Goal: Information Seeking & Learning: Learn about a topic

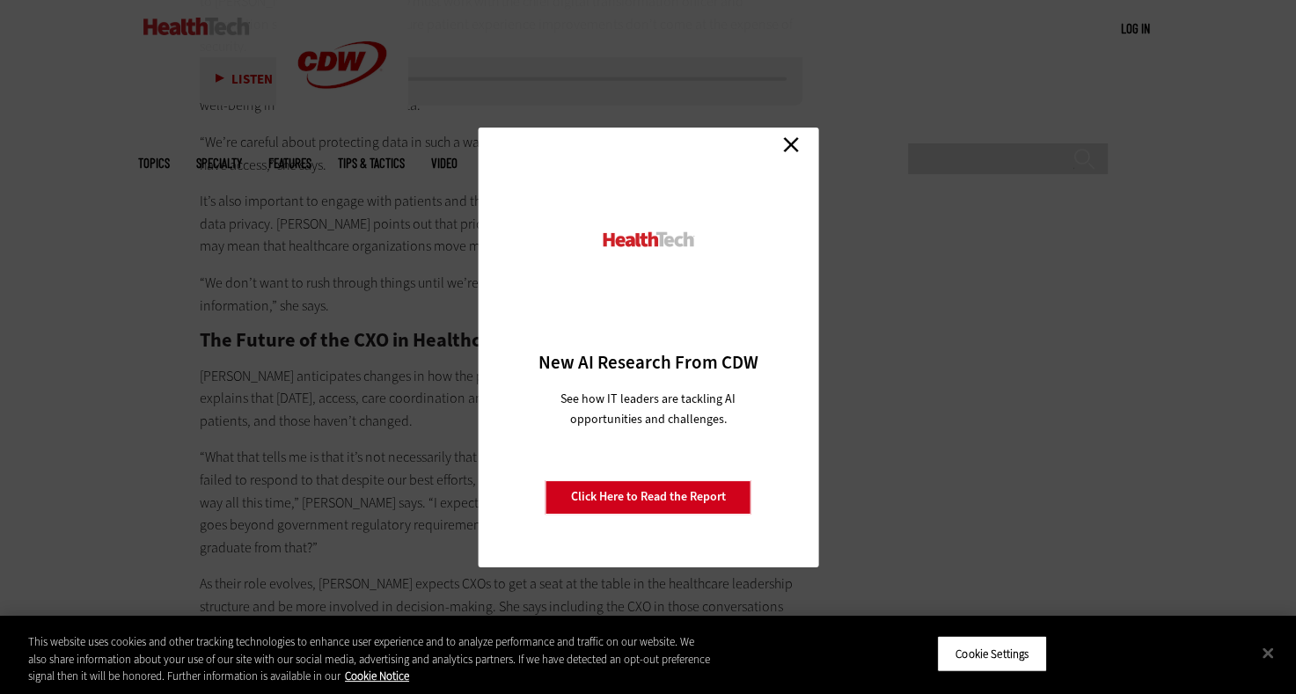
scroll to position [4114, 0]
drag, startPoint x: 782, startPoint y: 146, endPoint x: 854, endPoint y: 198, distance: 88.9
click at [782, 146] on link "Close" at bounding box center [791, 145] width 26 height 26
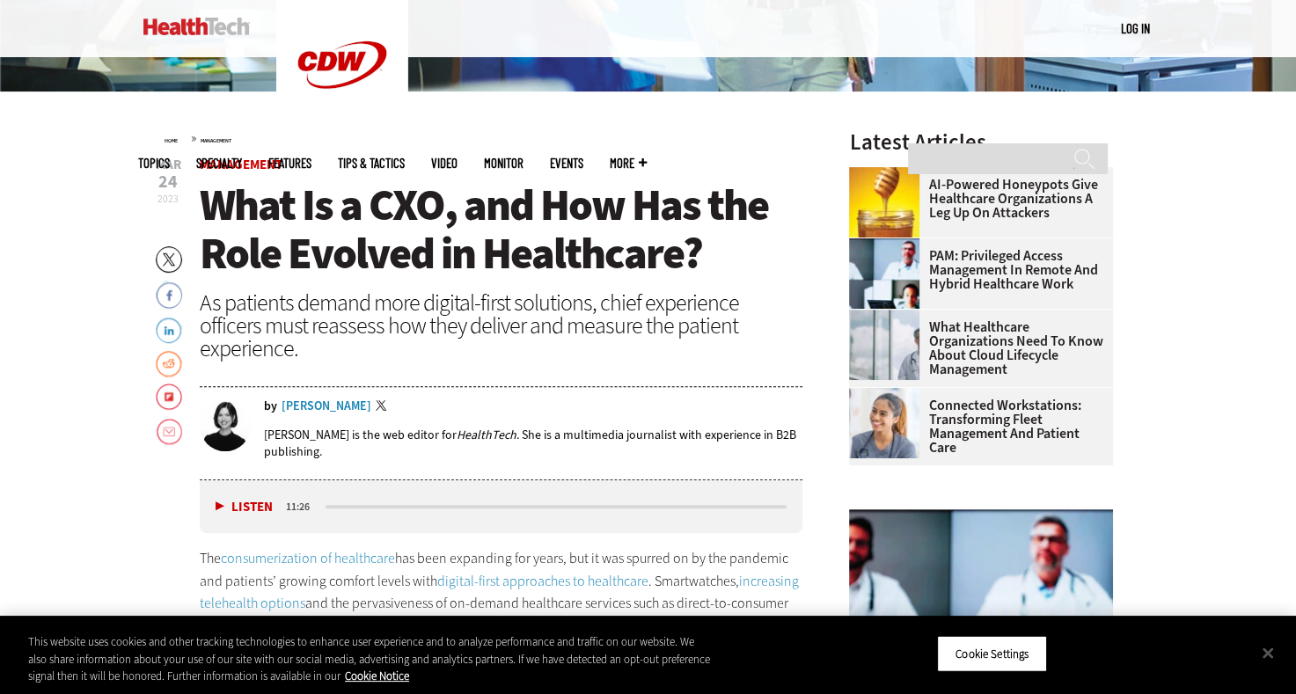
scroll to position [545, 0]
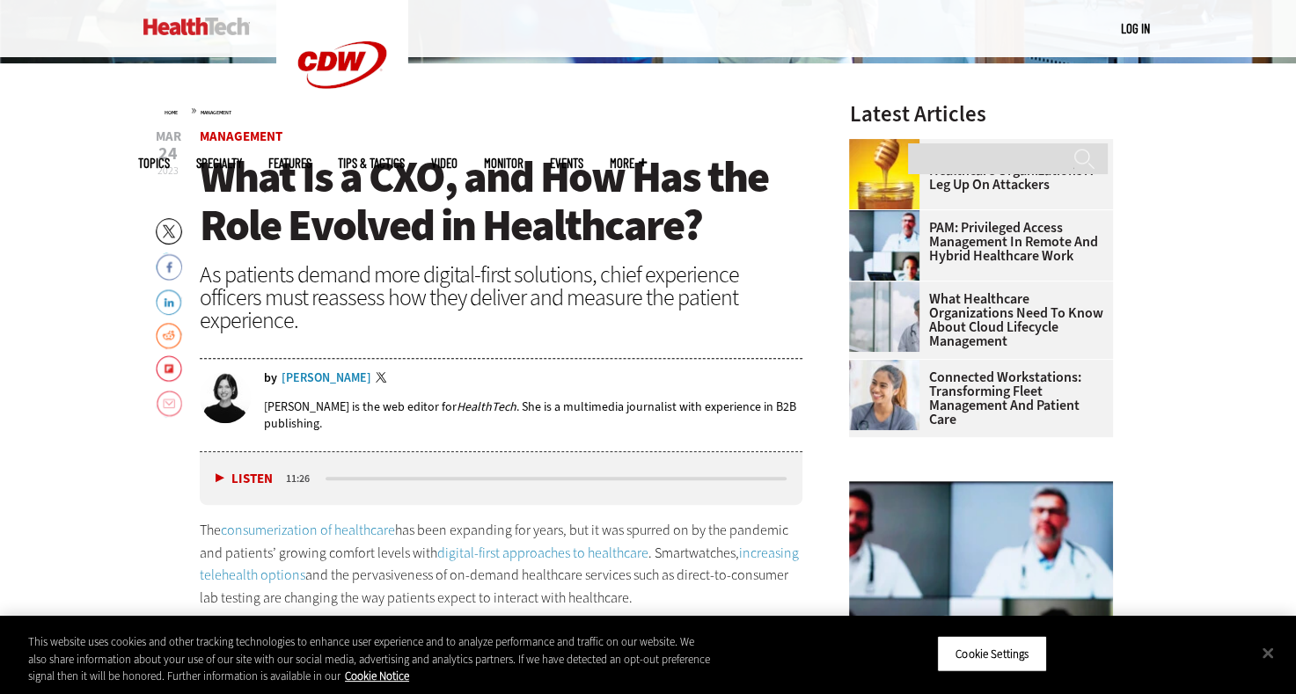
click at [164, 404] on link at bounding box center [169, 404] width 26 height 28
click at [172, 406] on link "Email" at bounding box center [169, 404] width 26 height 28
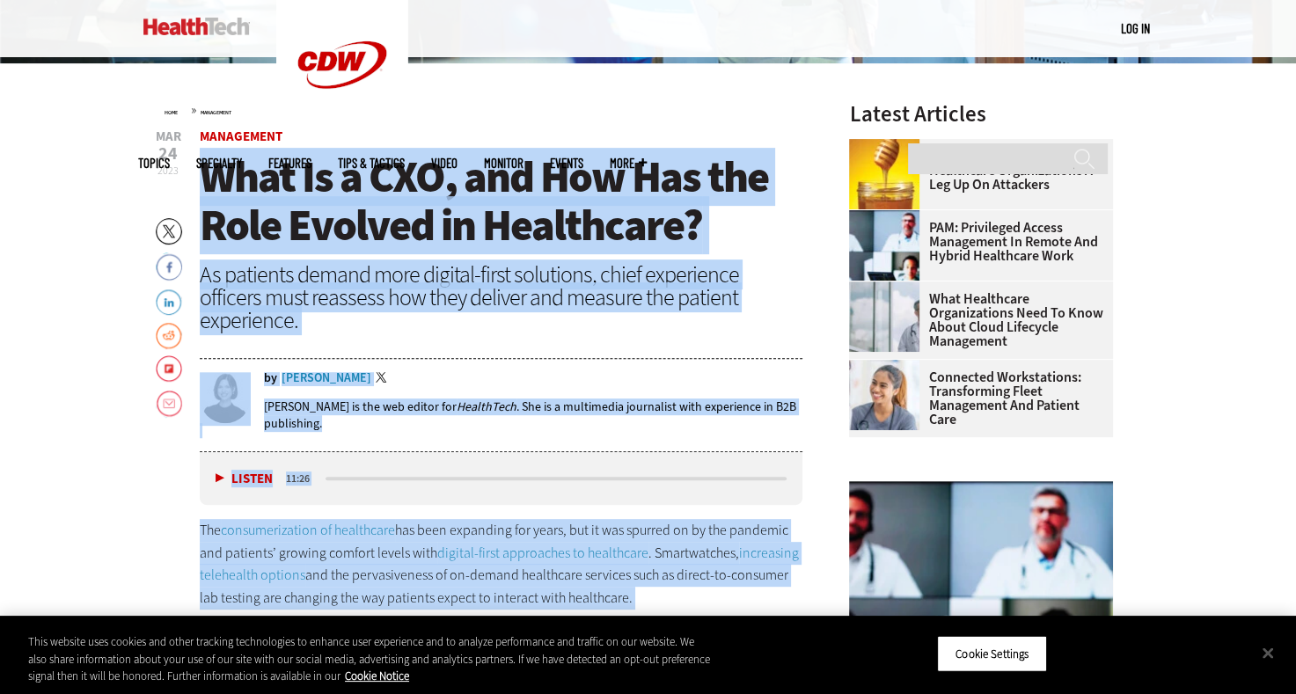
drag, startPoint x: 209, startPoint y: 169, endPoint x: 413, endPoint y: 602, distance: 478.6
click at [435, 452] on div "Listen Pause 11:26" at bounding box center [502, 478] width 604 height 53
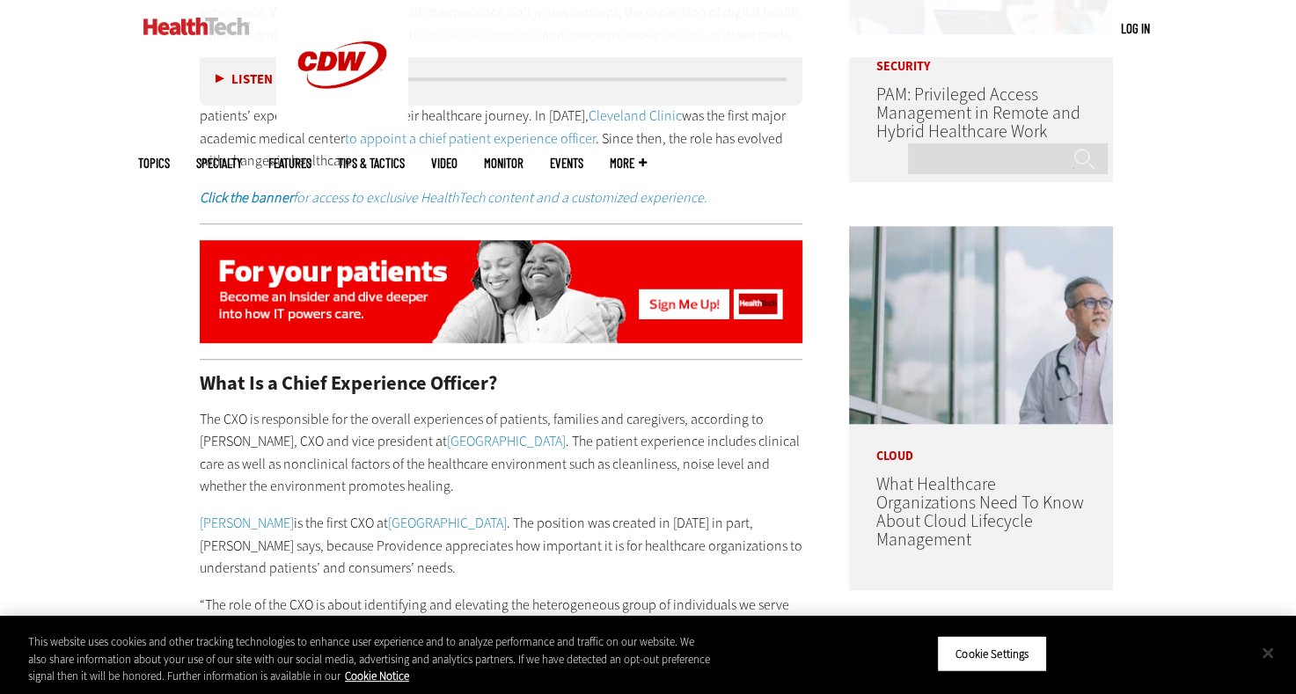
click at [1268, 654] on button "Close" at bounding box center [1267, 652] width 39 height 39
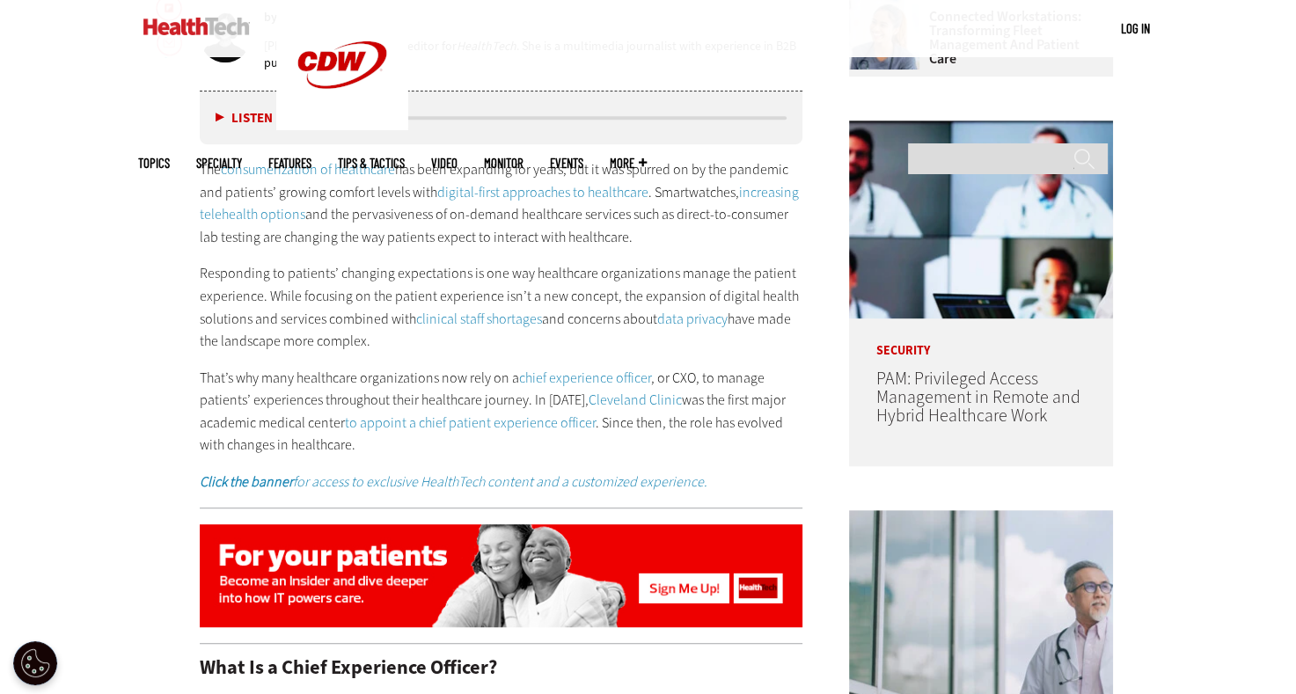
scroll to position [489, 0]
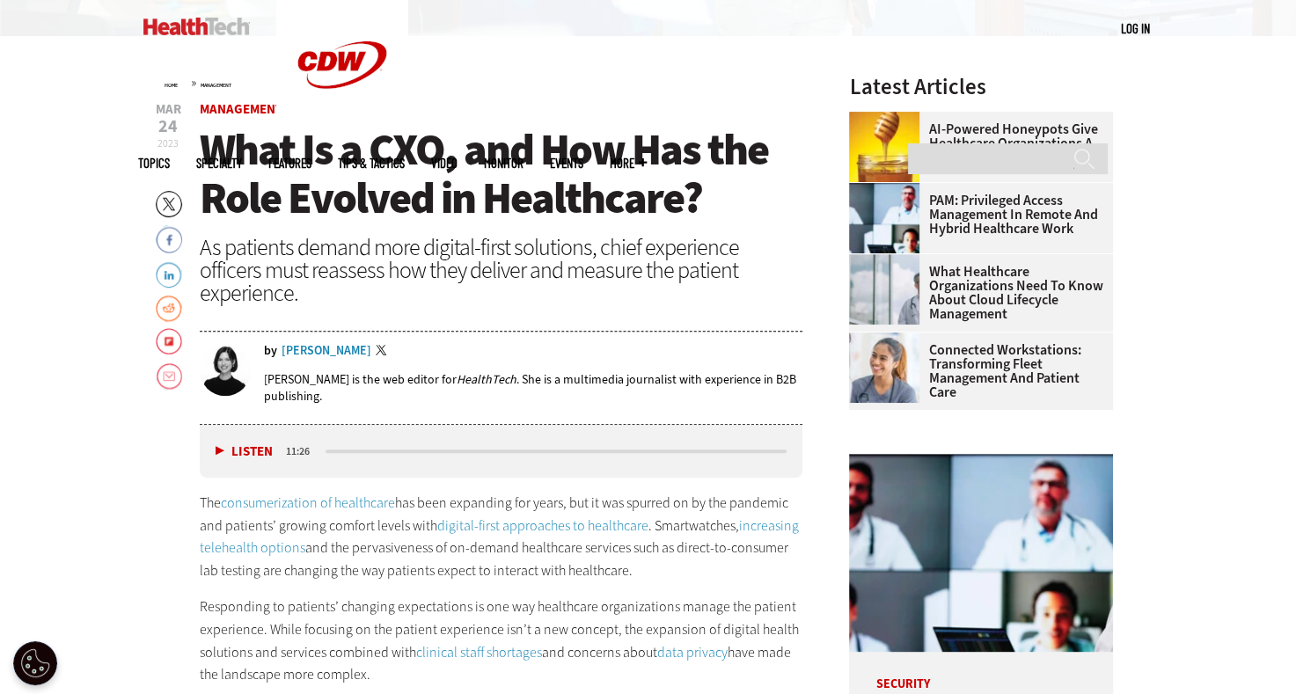
scroll to position [649, 0]
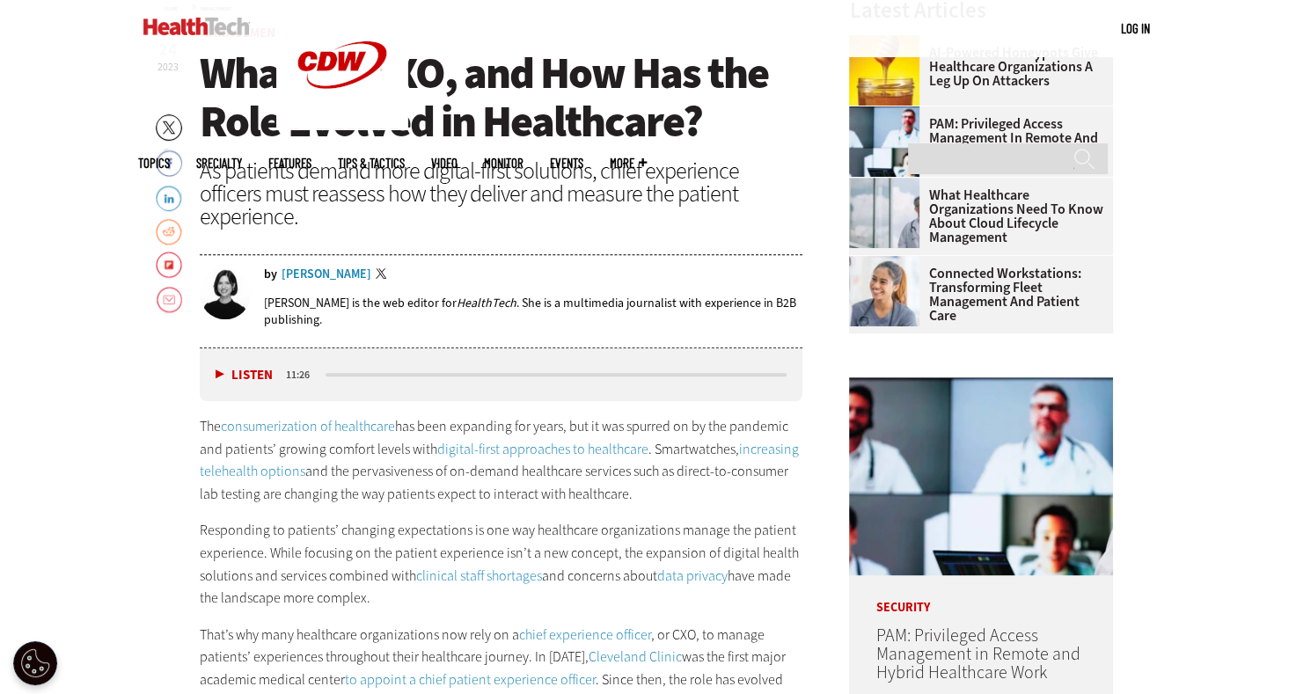
click at [172, 232] on link "Reddit" at bounding box center [169, 231] width 26 height 28
click at [600, 626] on link "chief experience officer" at bounding box center [585, 635] width 132 height 18
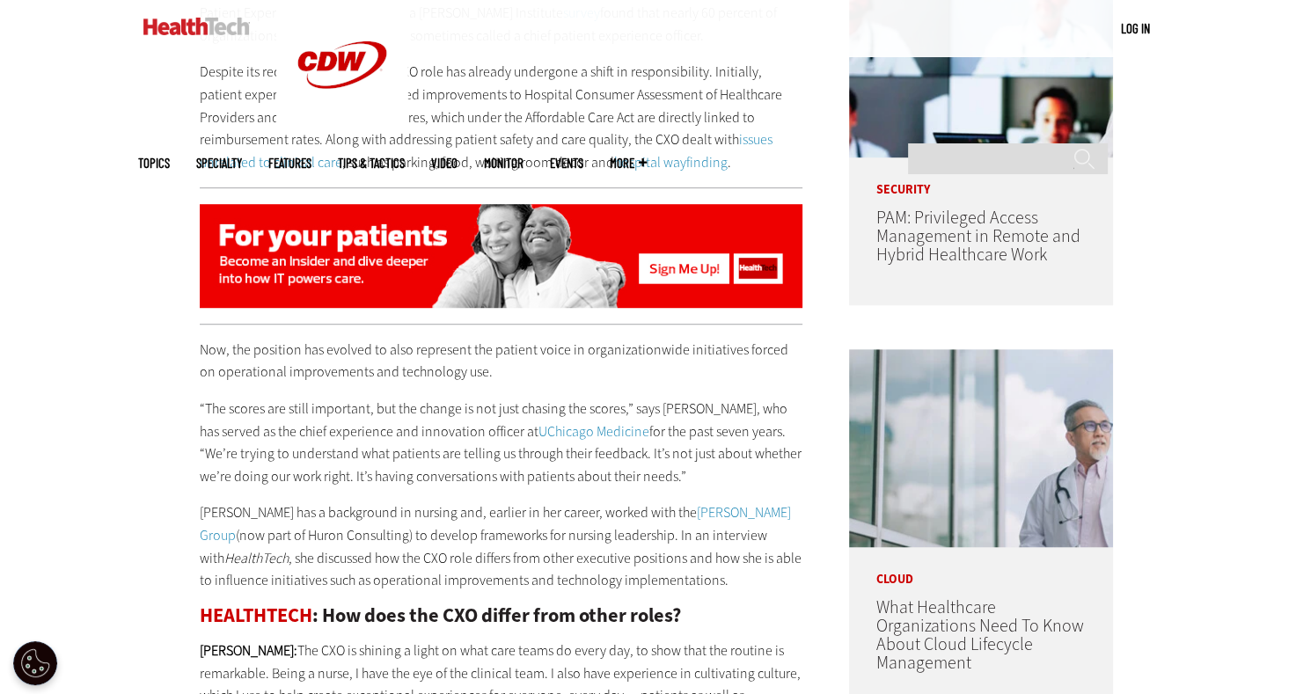
scroll to position [1077, 0]
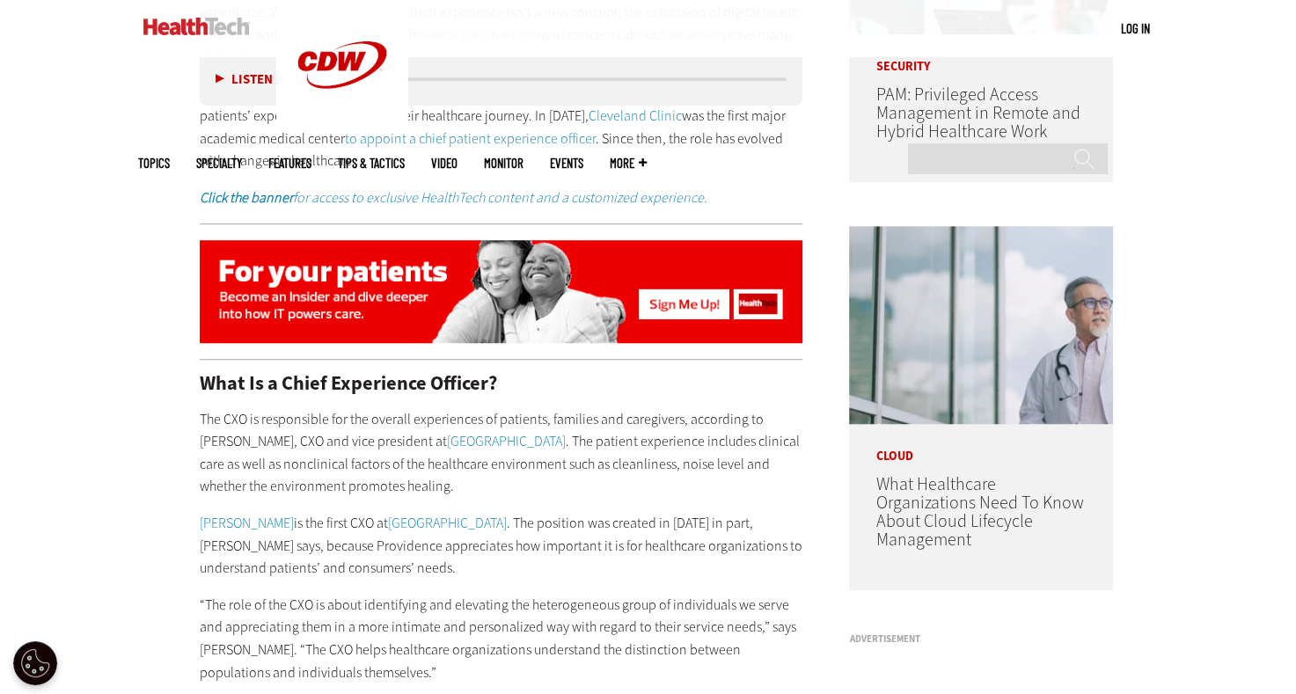
click at [313, 465] on p "The CXO is responsible for the overall experiences of patients, families and ca…" at bounding box center [502, 453] width 604 height 90
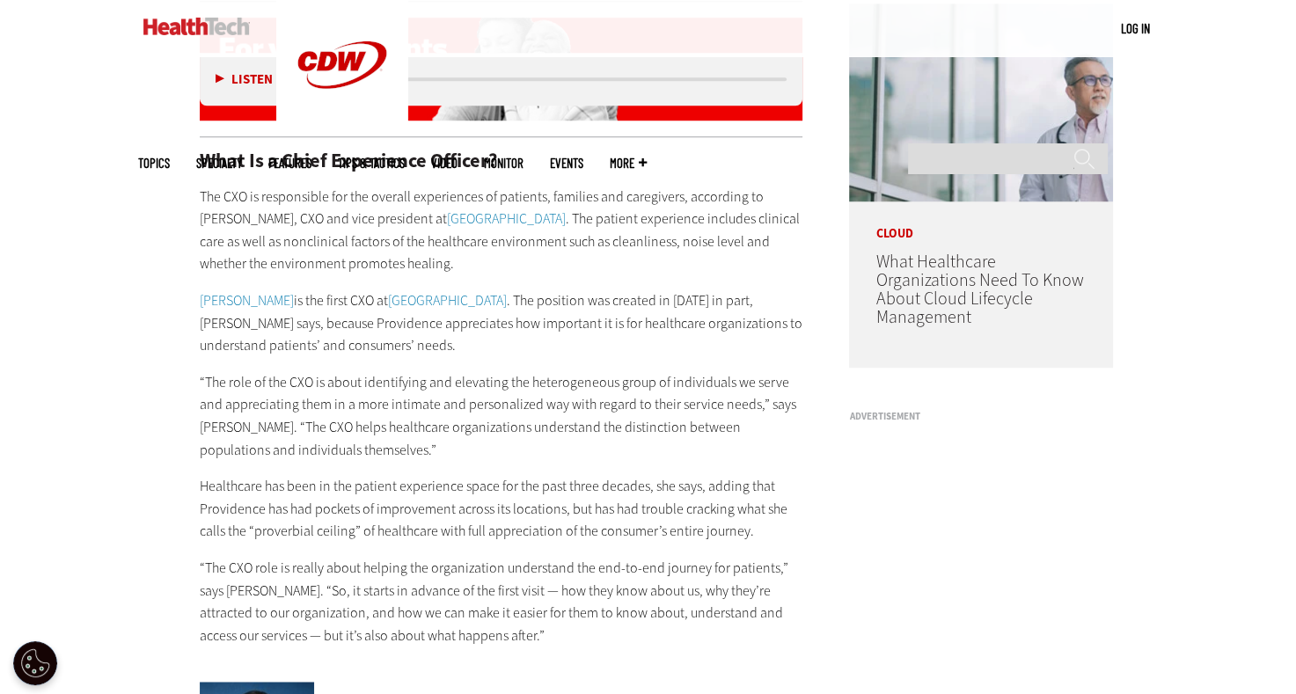
scroll to position [1433, 0]
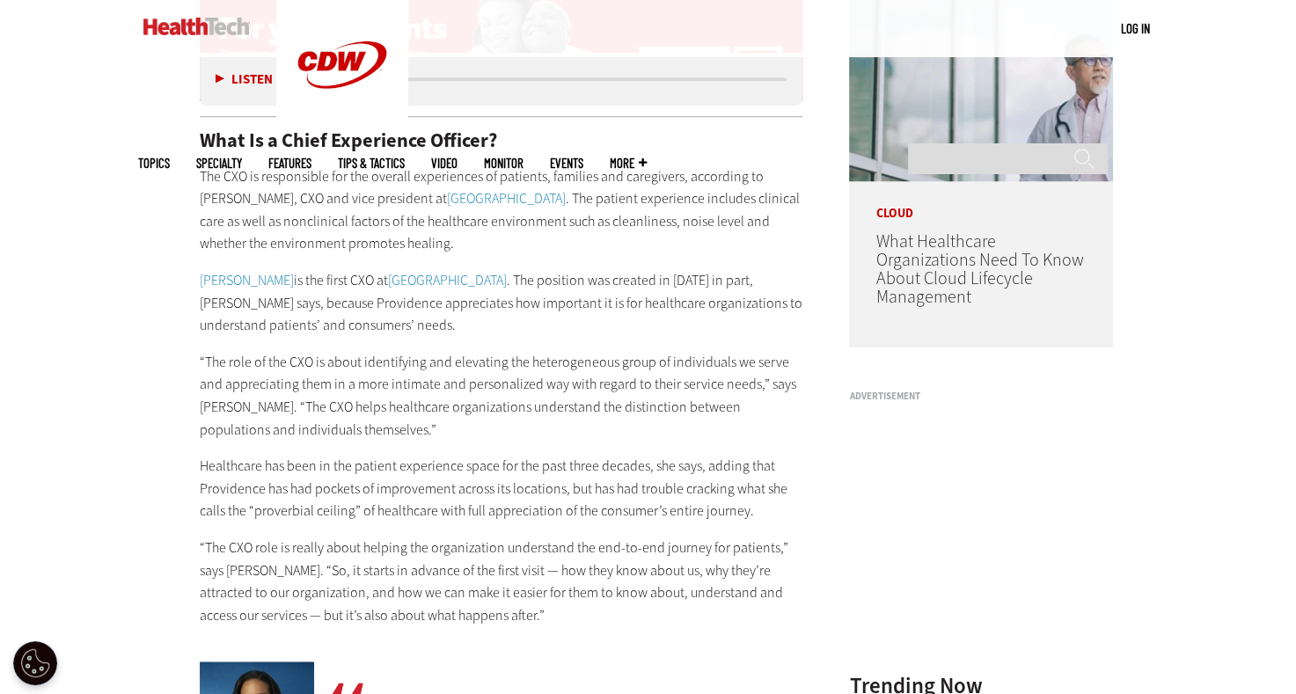
click at [505, 366] on p "“The role of the CXO is about identifying and elevating the heterogeneous group…" at bounding box center [502, 396] width 604 height 90
click at [299, 190] on p "The CXO is responsible for the overall experiences of patients, families and ca…" at bounding box center [502, 210] width 604 height 90
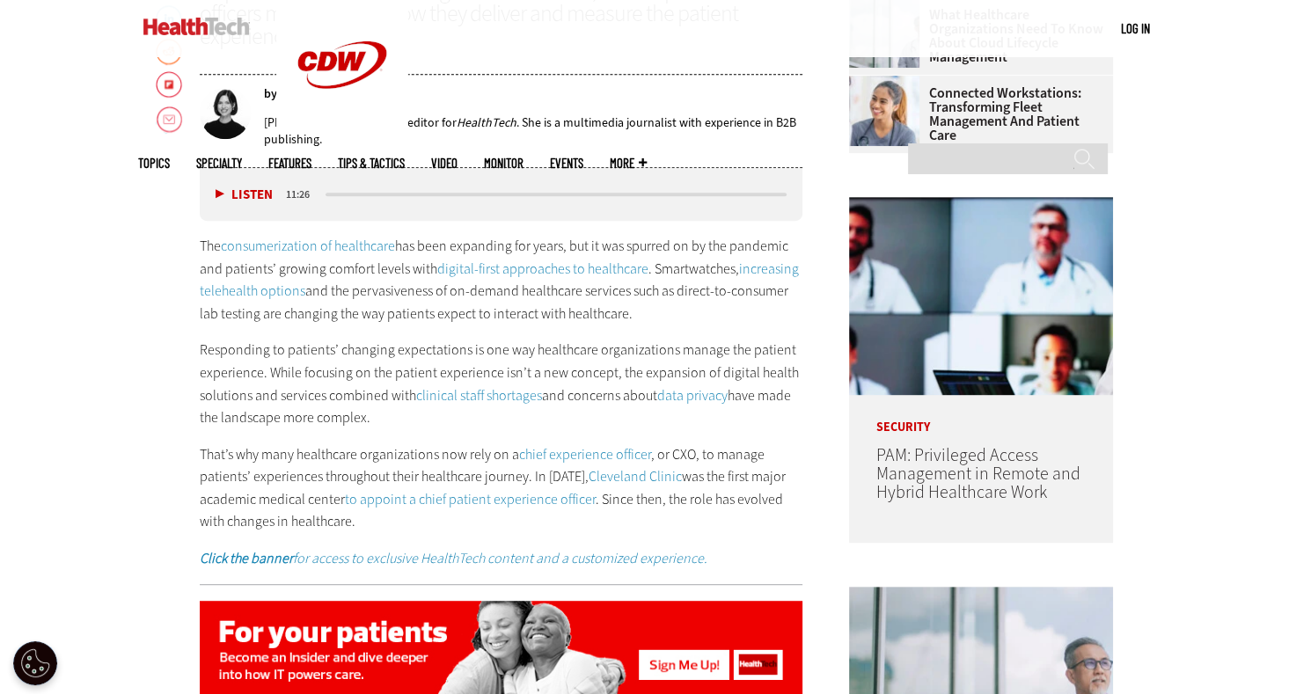
scroll to position [802, 0]
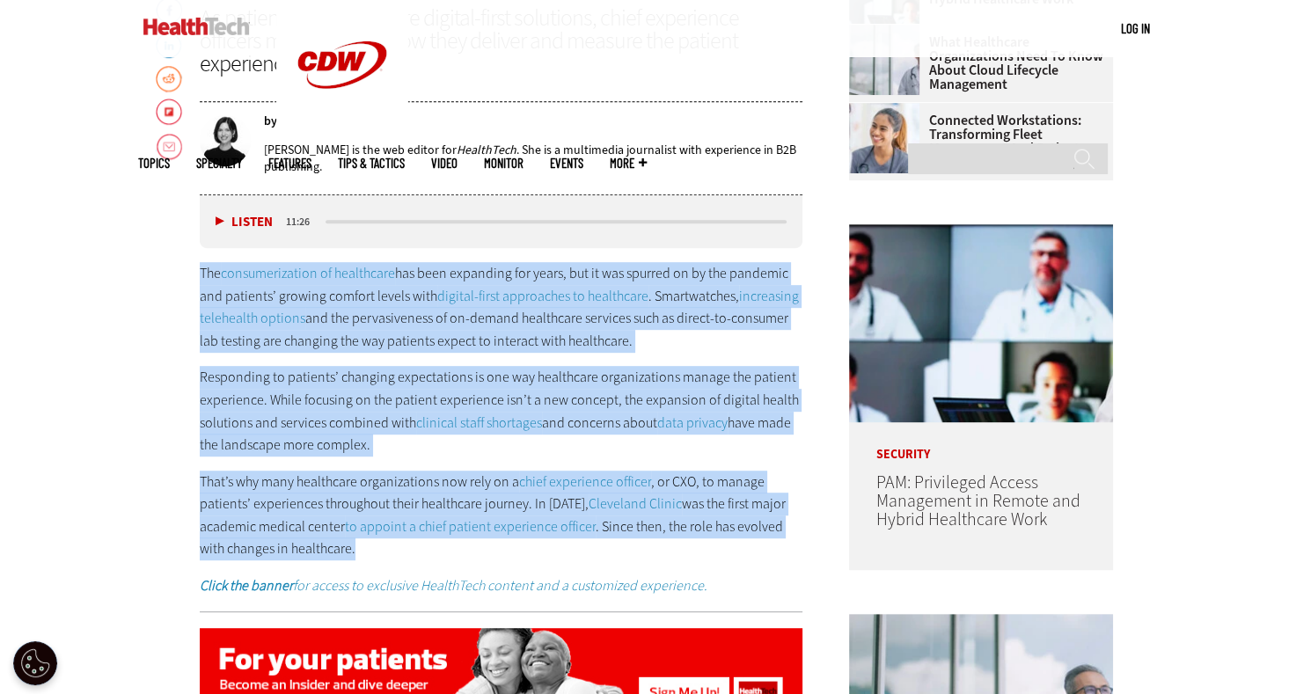
drag, startPoint x: 201, startPoint y: 243, endPoint x: 495, endPoint y: 527, distance: 408.8
click at [495, 527] on div "The consumerization of healthcare has been expanding for years, but it was spur…" at bounding box center [502, 429] width 604 height 335
copy div "The consumerization of healthcare has been expanding for years, but it was spur…"
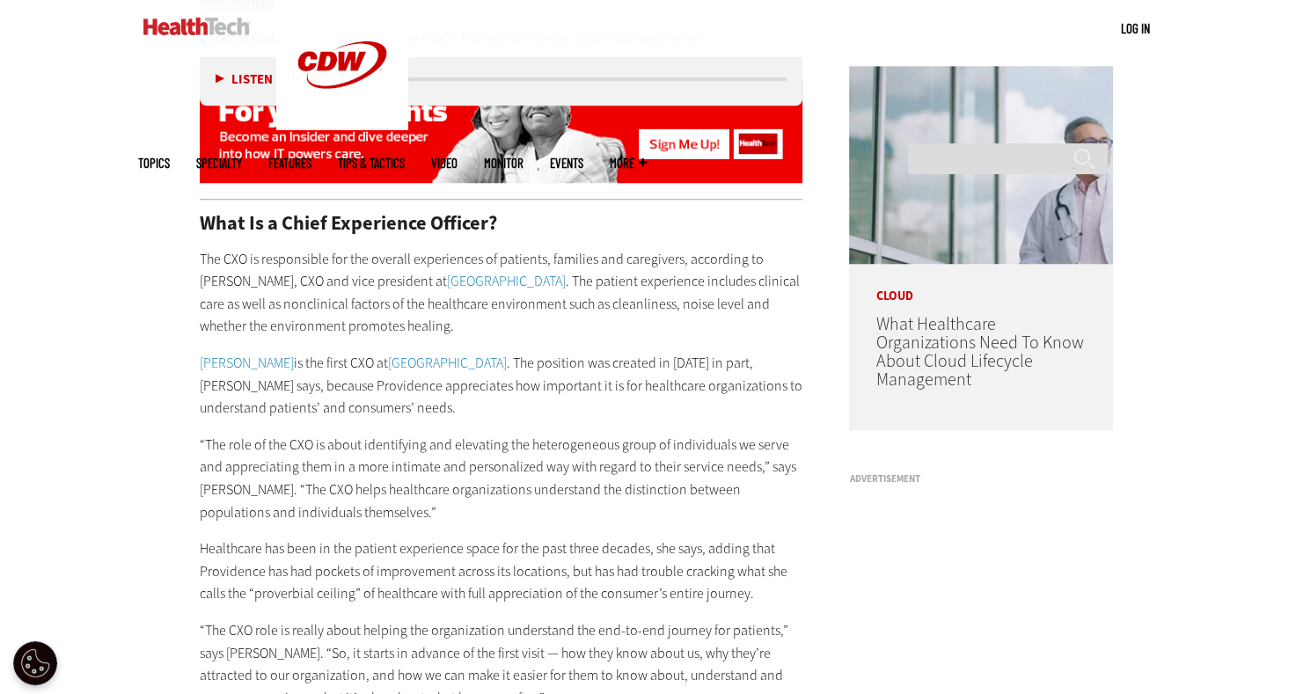
scroll to position [1420, 0]
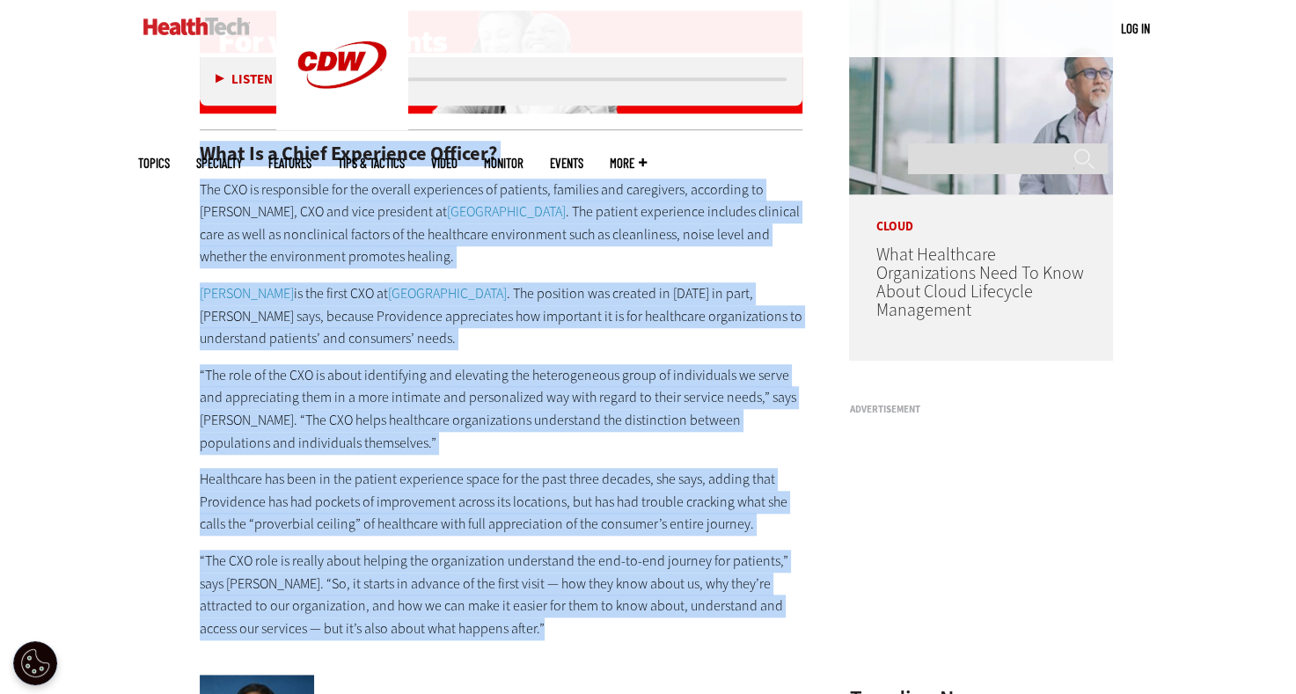
drag, startPoint x: 204, startPoint y: 126, endPoint x: 532, endPoint y: 618, distance: 591.3
copy div "What Is a Chief Experience Officer? The CXO is responsible for the overall expe…"
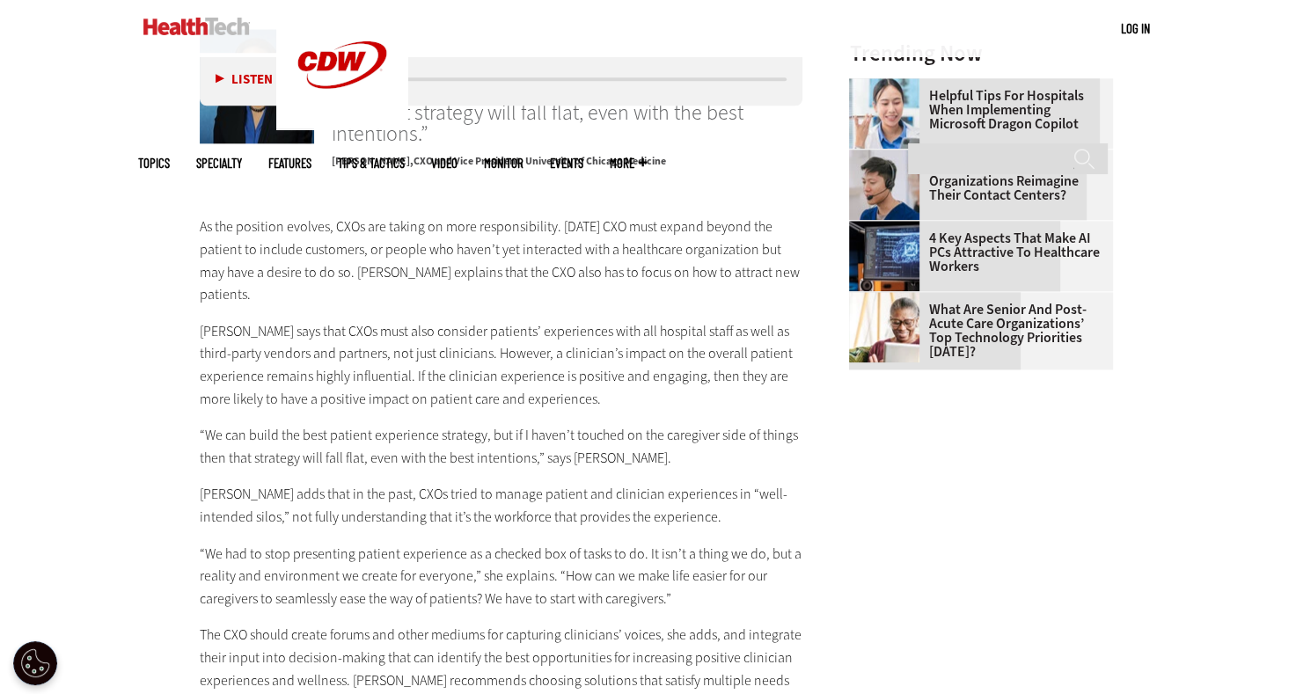
scroll to position [2087, 0]
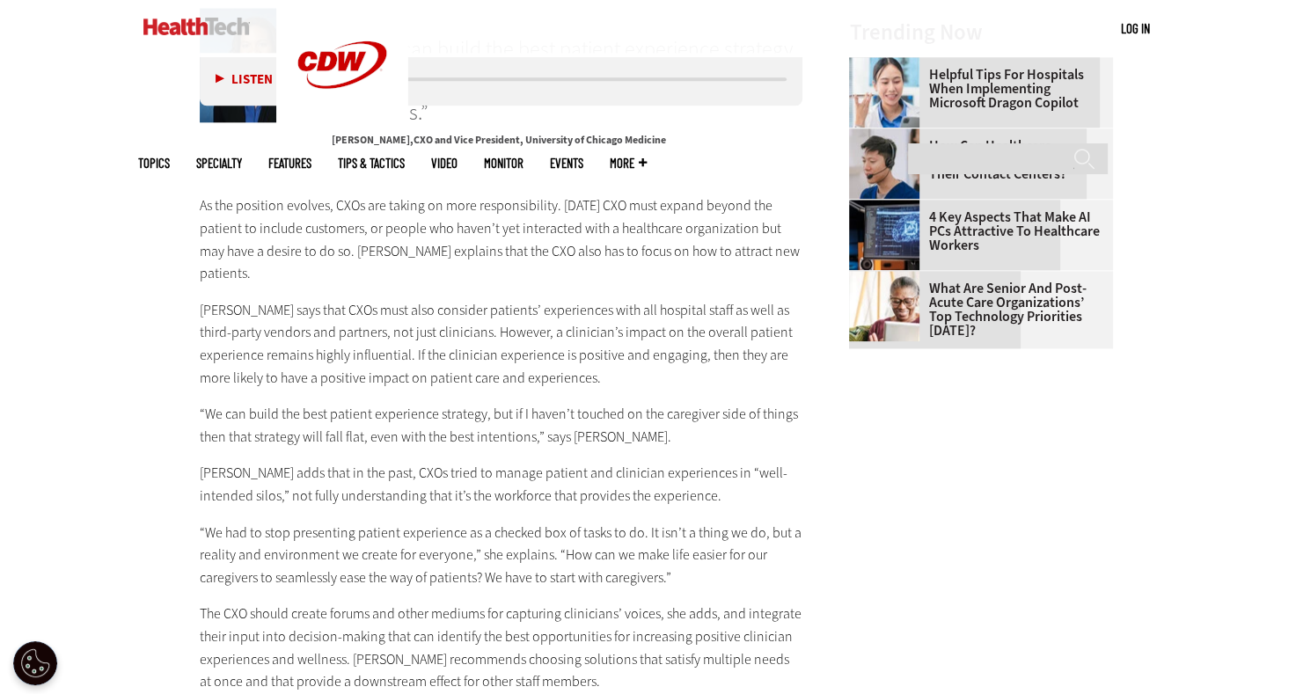
drag, startPoint x: 201, startPoint y: 183, endPoint x: 641, endPoint y: 641, distance: 634.7
copy div "As the position evolves, CXOs are taking on more responsibility. Today’s CXO mu…"
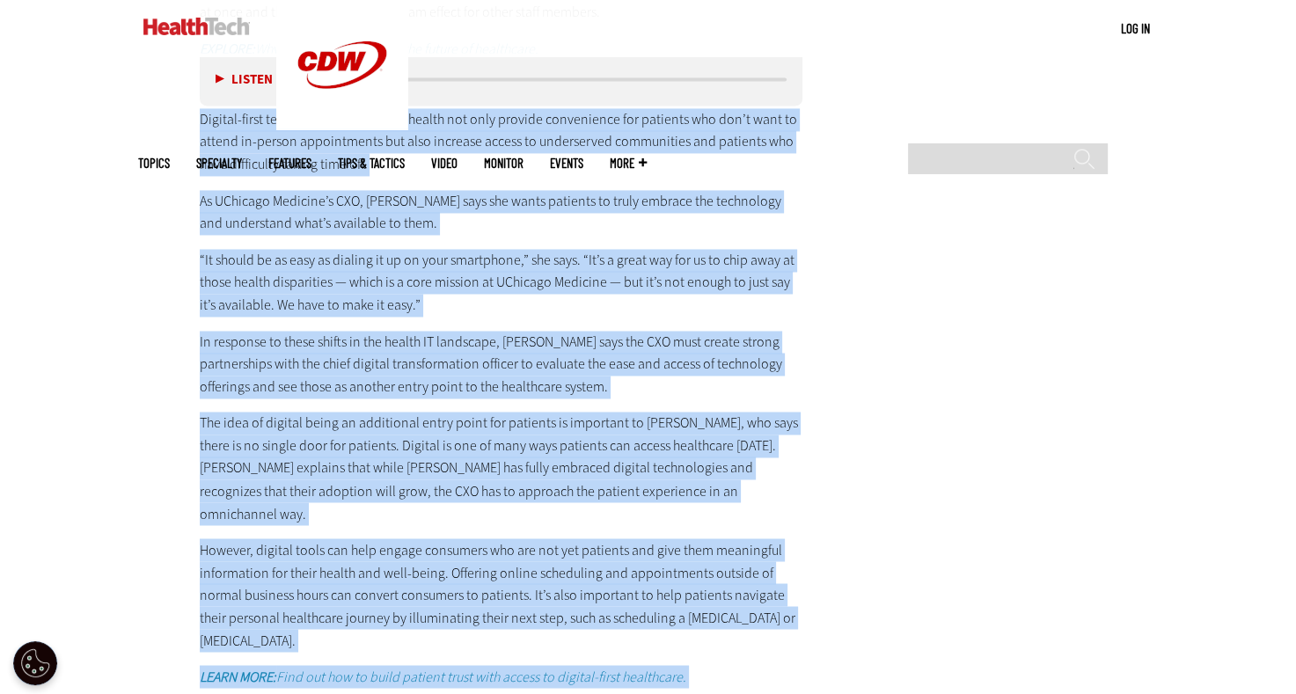
scroll to position [2790, 0]
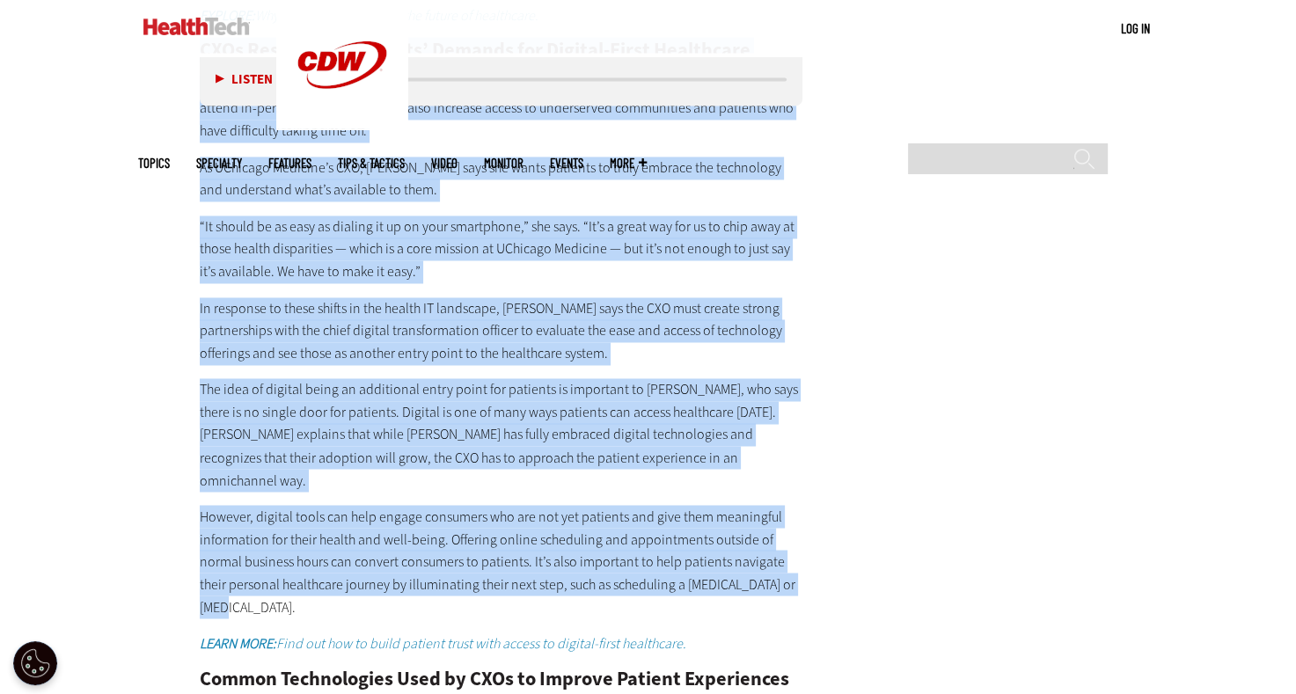
drag, startPoint x: 203, startPoint y: 296, endPoint x: 362, endPoint y: 548, distance: 298.1
drag, startPoint x: 362, startPoint y: 548, endPoint x: 365, endPoint y: 458, distance: 90.7
copy div "CXOs Respond to Patients’ Demands for Digital-First Healthcare Digital-first te…"
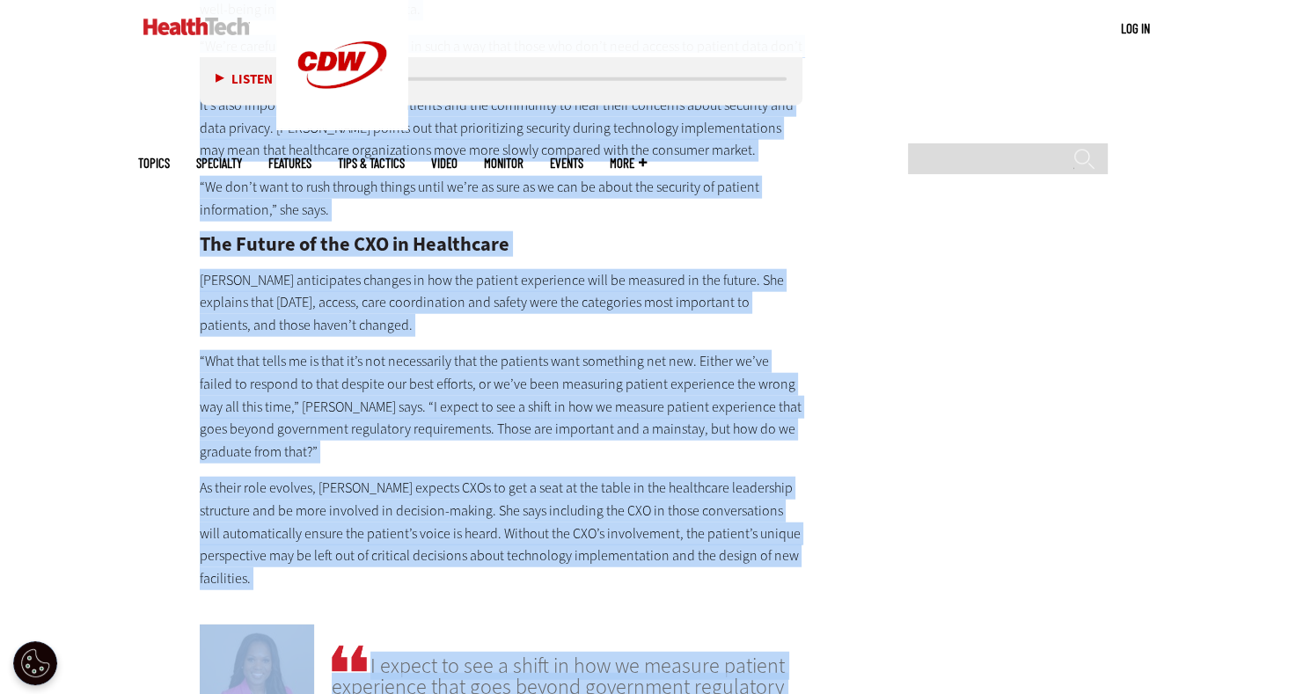
scroll to position [4243, 0]
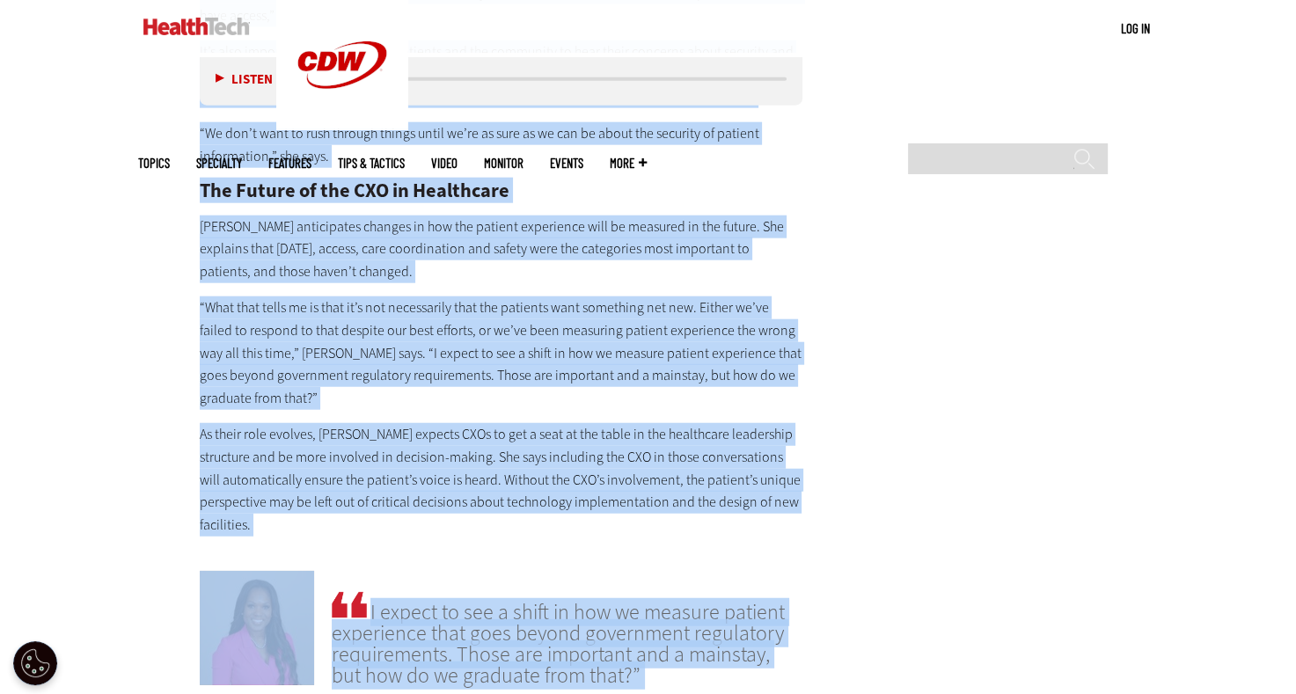
drag, startPoint x: 202, startPoint y: 609, endPoint x: 401, endPoint y: 432, distance: 266.1
copy div "Common Technologies Used by CXOs to Improve Patient Experiences Patients interf…"
